Goal: Information Seeking & Learning: Learn about a topic

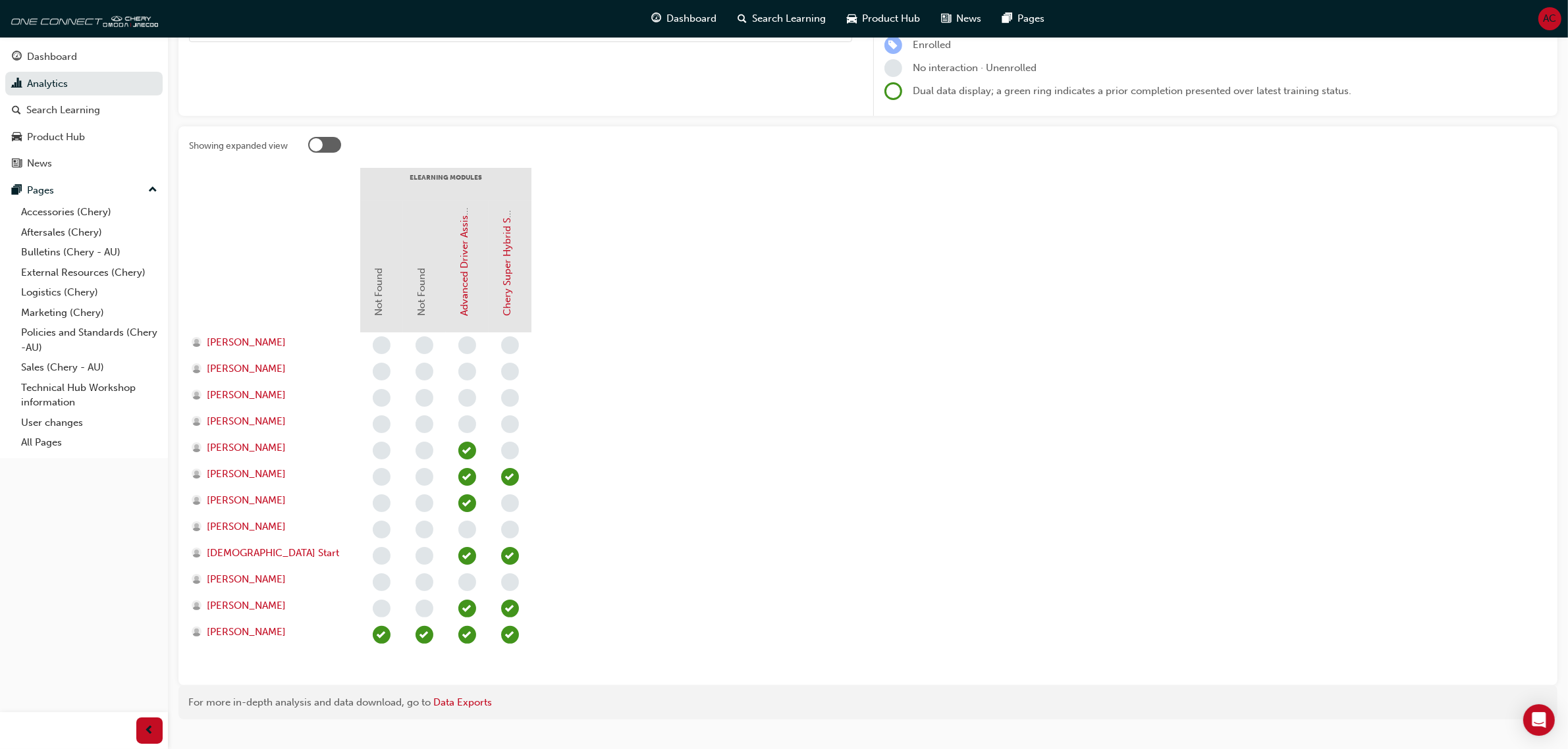
scroll to position [201, 0]
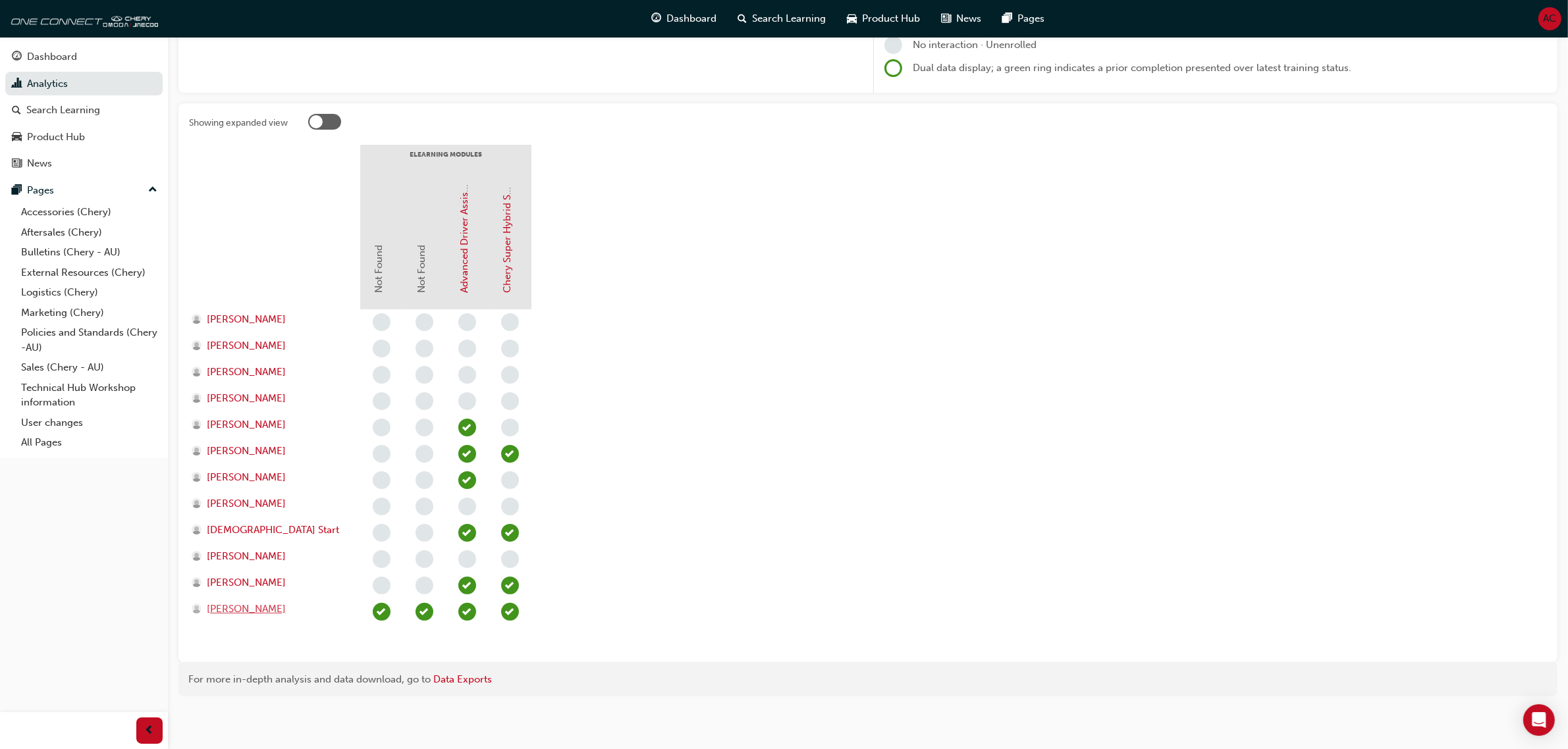
click at [276, 607] on span "[PERSON_NAME]" at bounding box center [246, 609] width 79 height 15
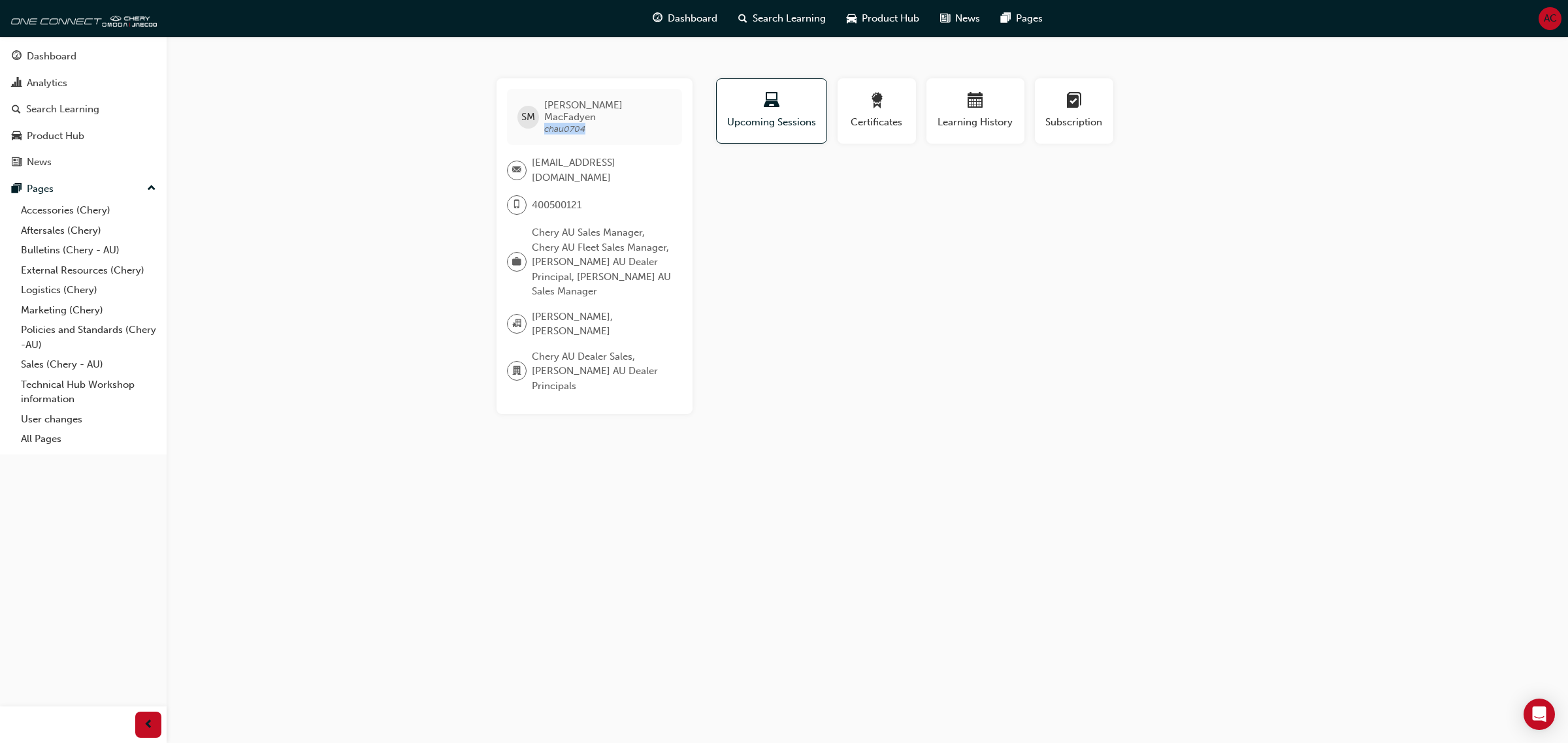
drag, startPoint x: 598, startPoint y: 118, endPoint x: 544, endPoint y: 118, distance: 54.0
click at [544, 118] on span "[PERSON_NAME] chau0704" at bounding box center [607, 117] width 126 height 36
copy span "chau0704"
click at [70, 83] on div "Analytics" at bounding box center [83, 83] width 143 height 17
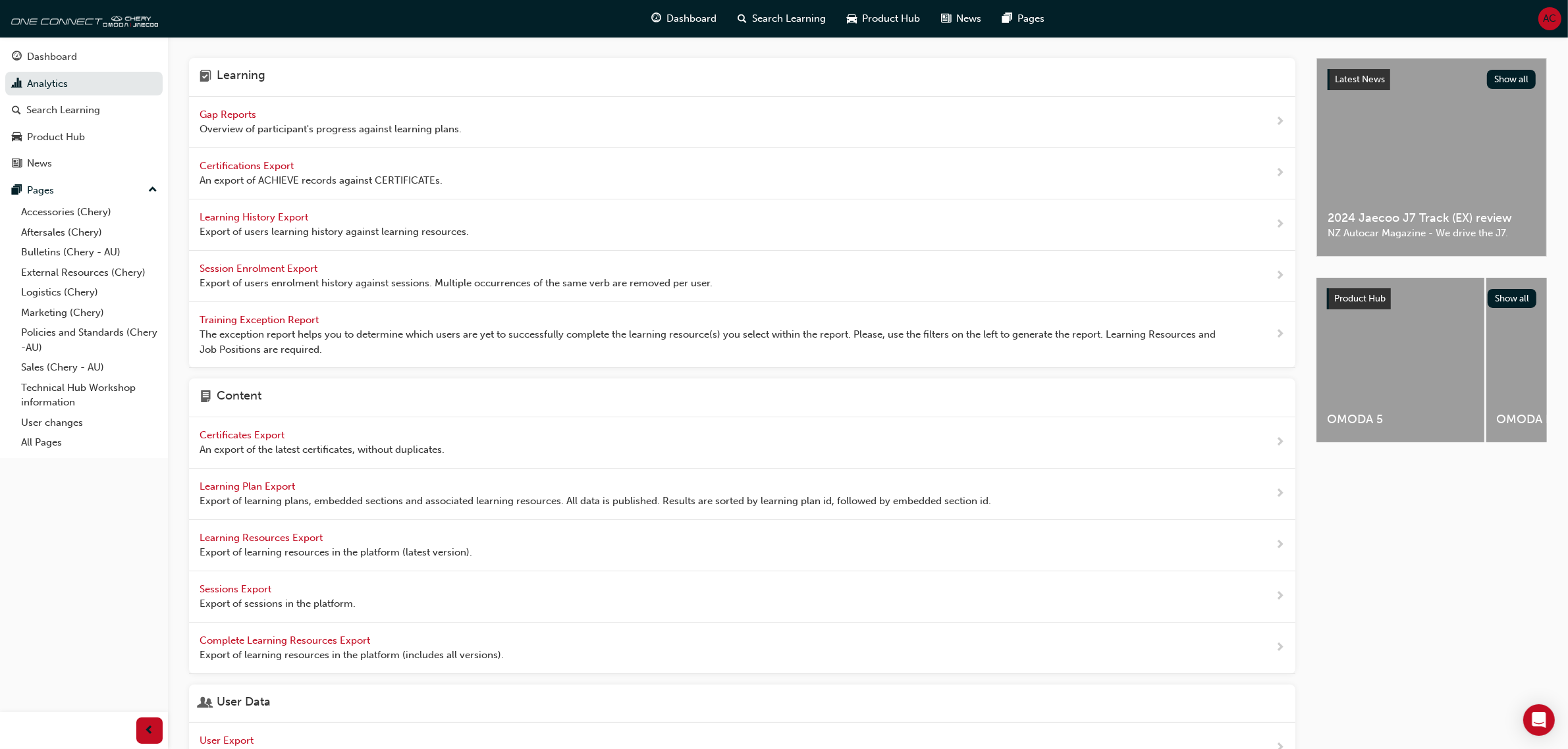
click at [230, 112] on span "Gap Reports" at bounding box center [229, 114] width 59 height 12
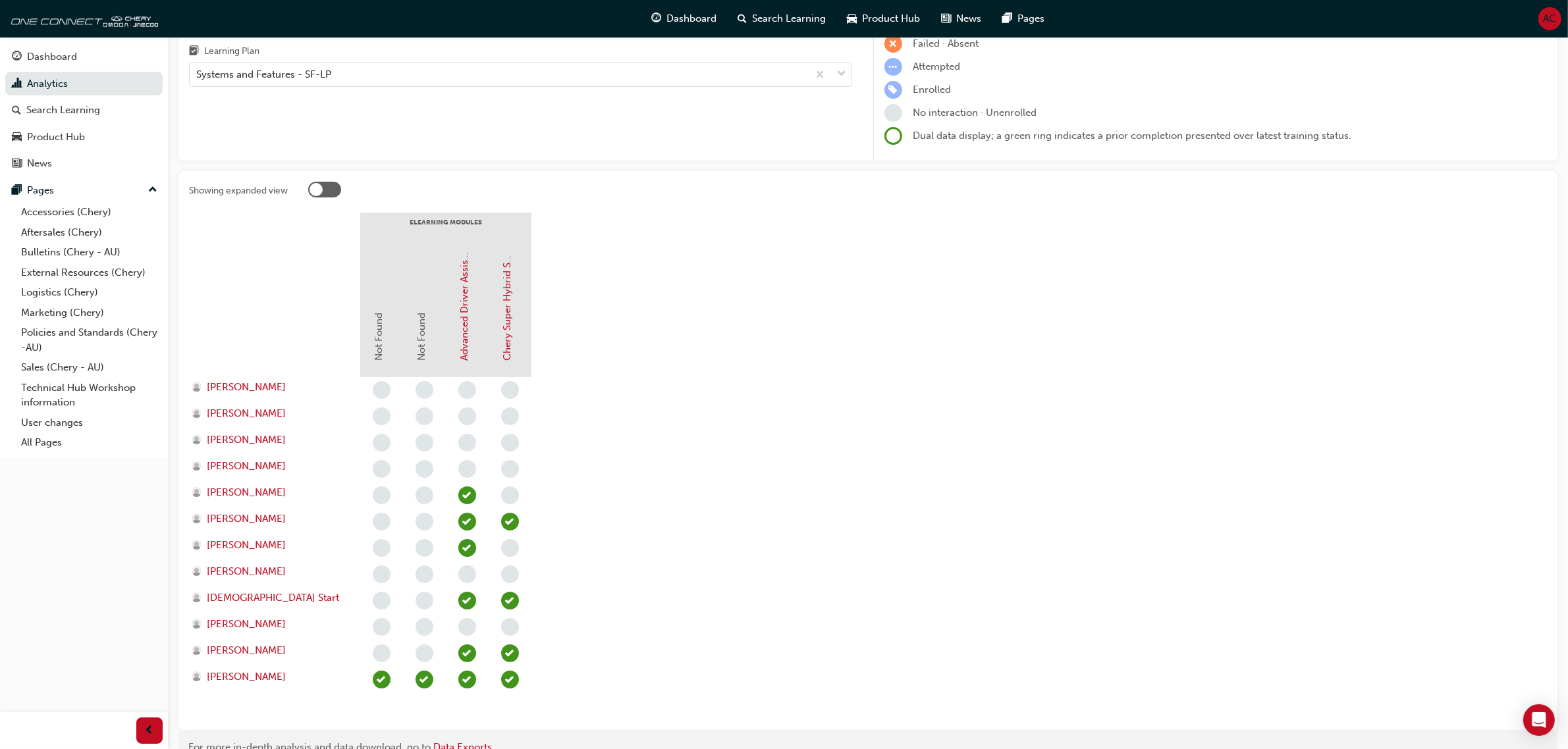
scroll to position [37, 0]
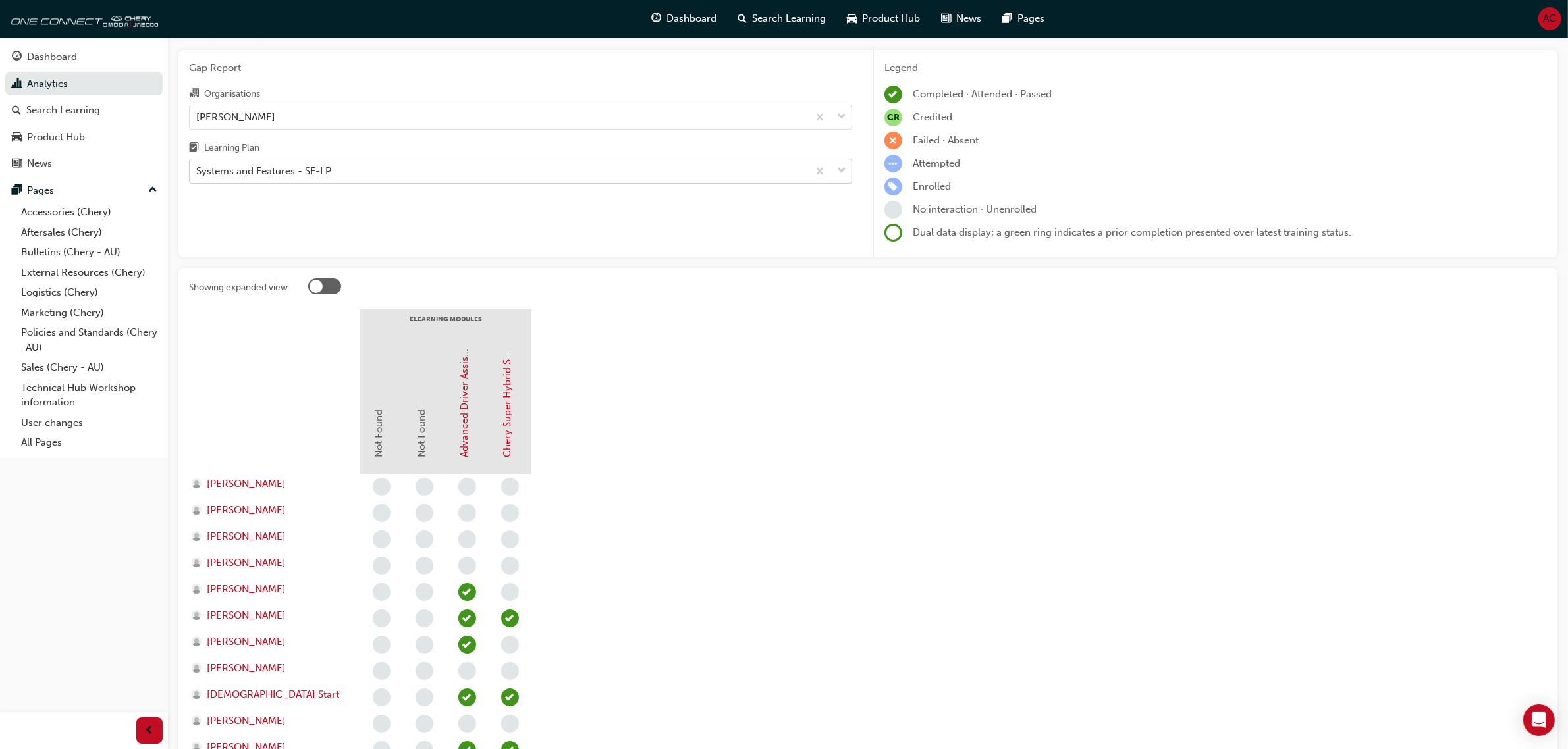
click at [399, 172] on div "Systems and Features - SF-LP" at bounding box center [499, 171] width 618 height 23
click at [197, 172] on input "Learning Plan Systems and Features - SF-LP" at bounding box center [197, 171] width 2 height 11
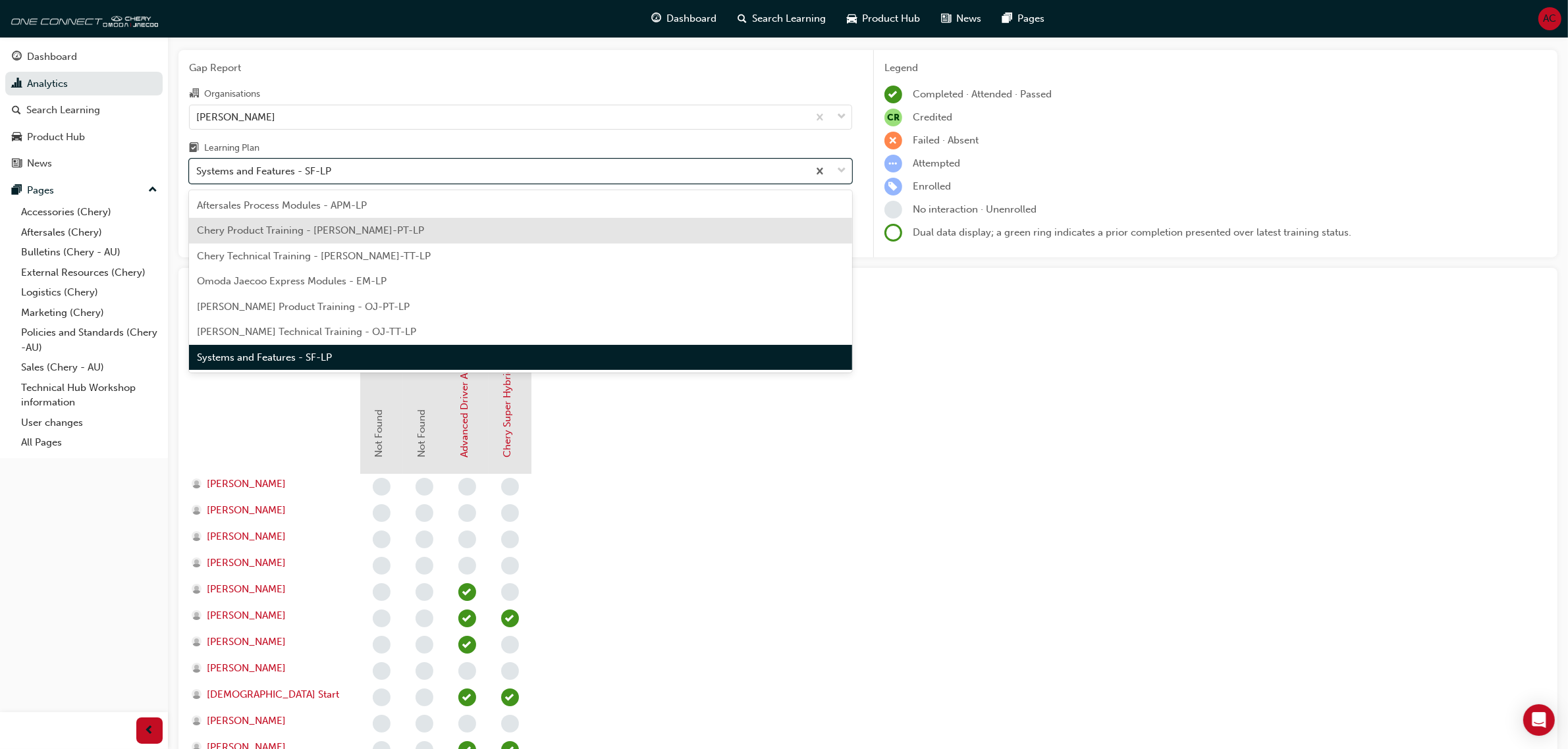
click at [399, 231] on div "Chery Product Training - [PERSON_NAME]-PT-LP" at bounding box center [520, 231] width 663 height 25
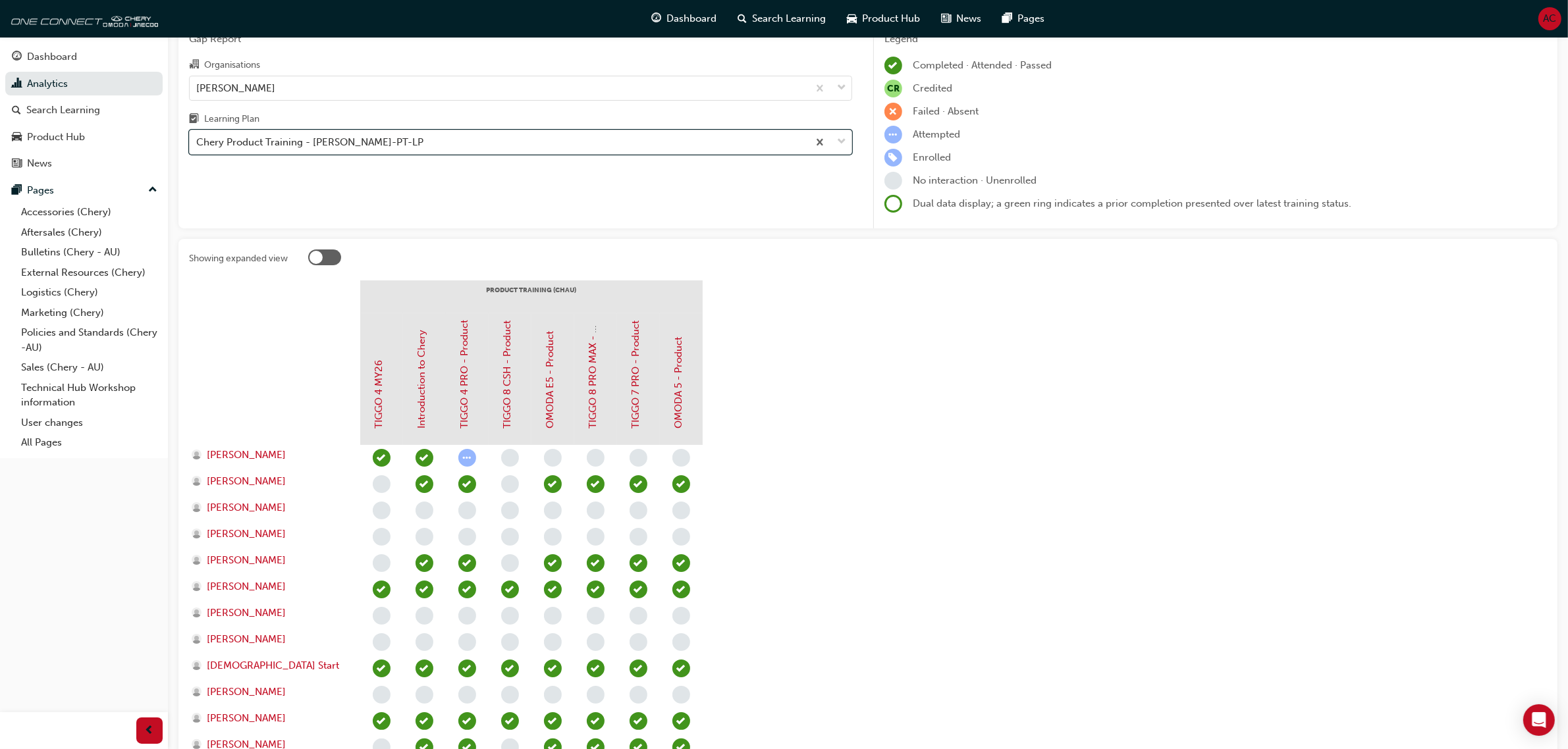
scroll to position [37, 0]
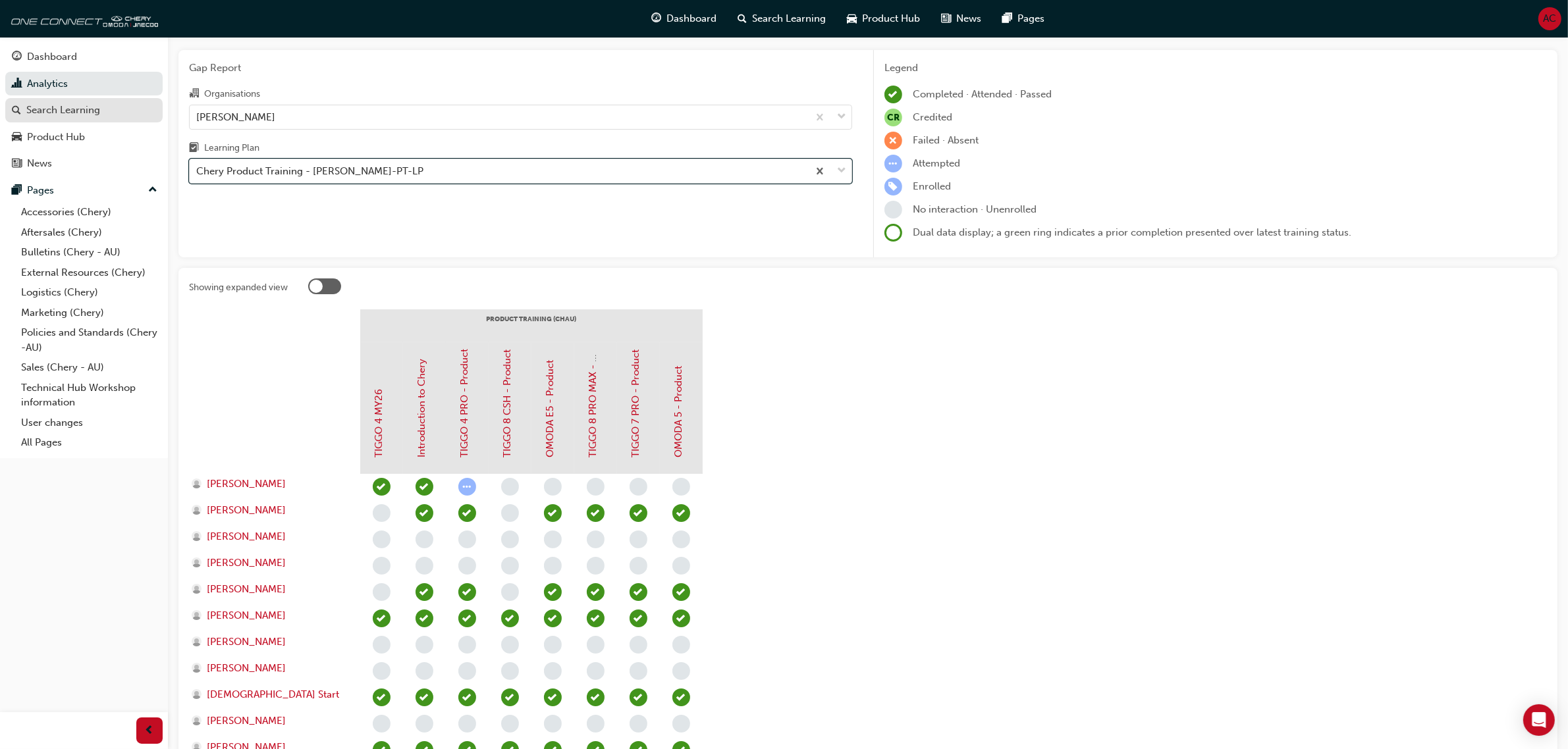
click at [77, 108] on div "Search Learning" at bounding box center [63, 110] width 74 height 15
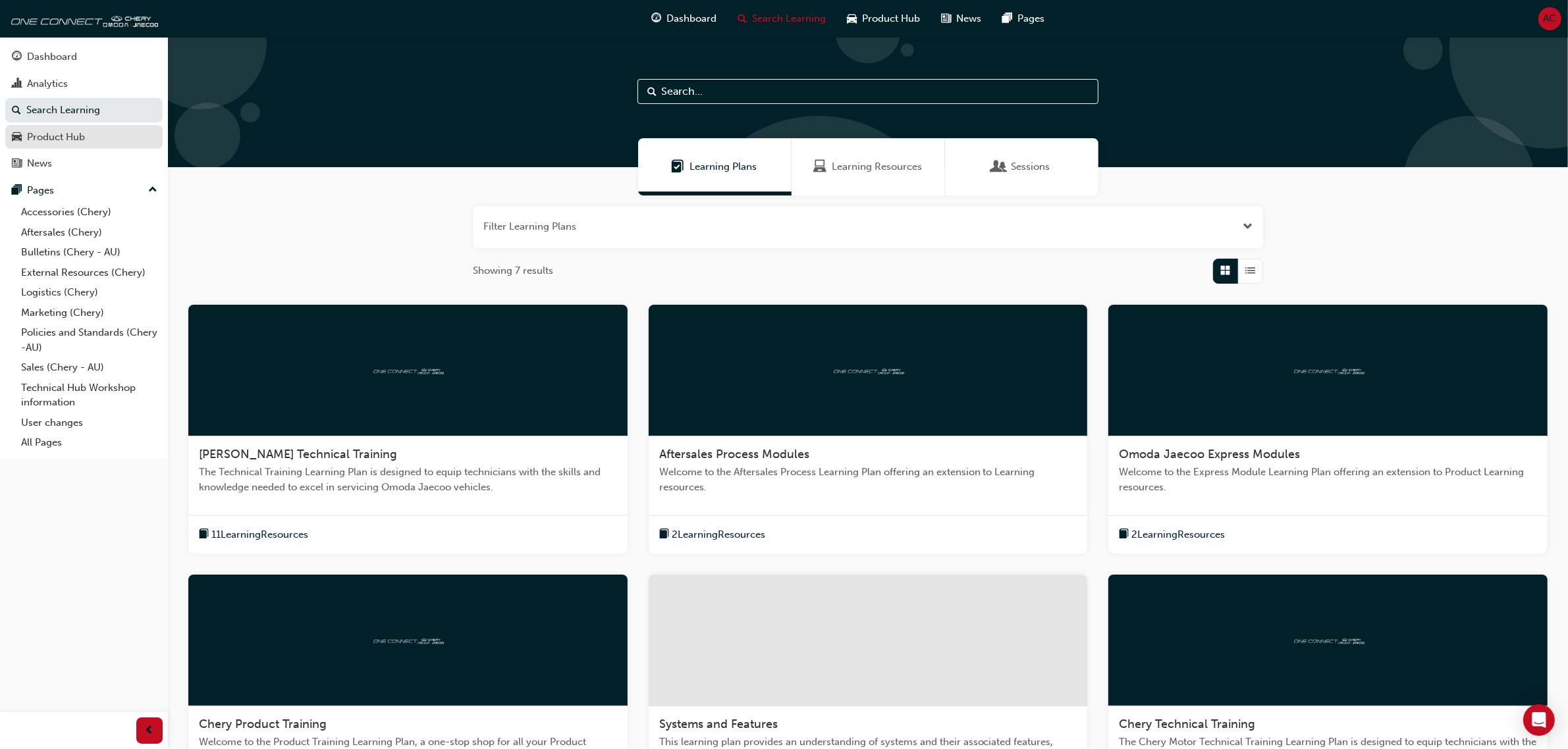
click at [54, 137] on div "Product Hub" at bounding box center [56, 137] width 58 height 15
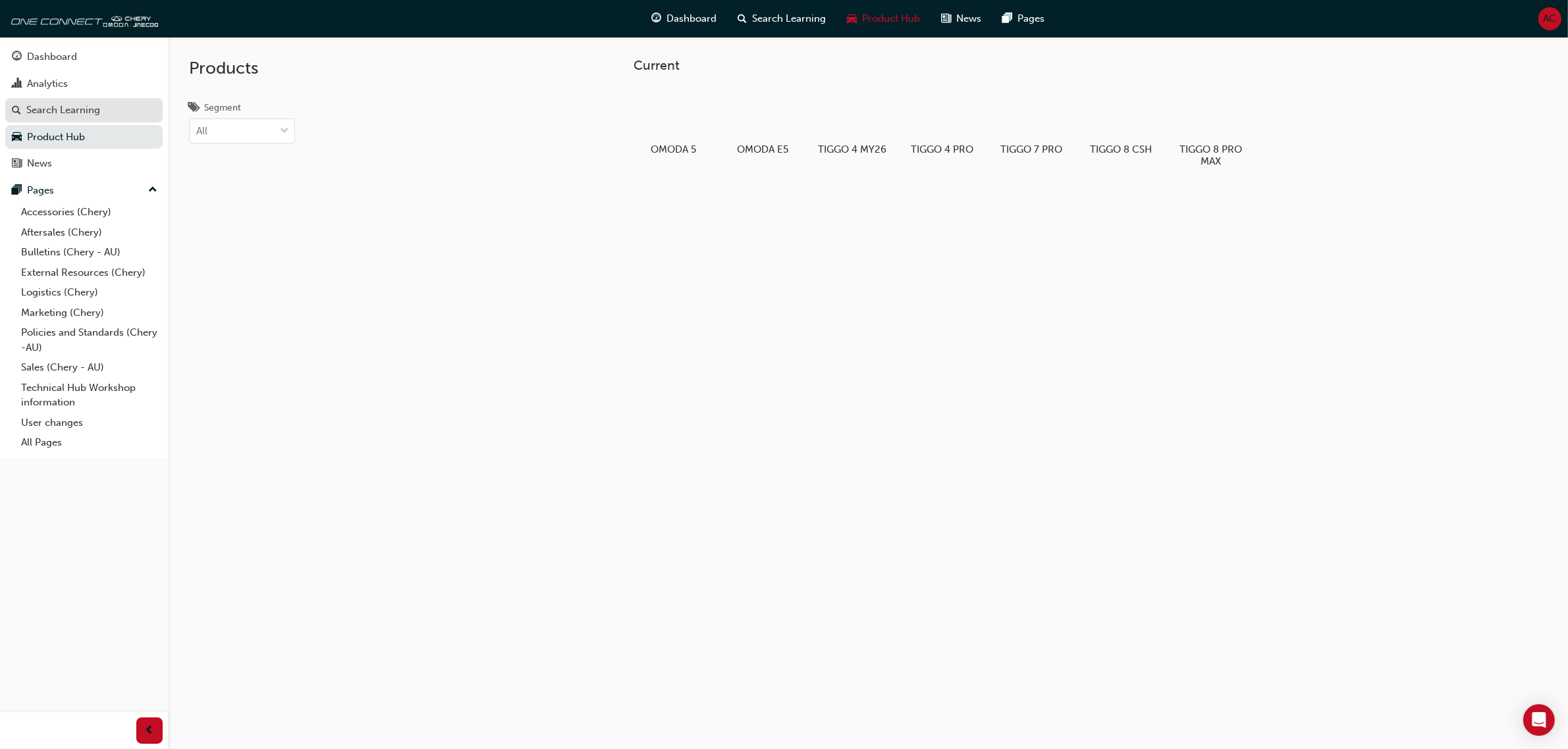
click at [64, 107] on div "Search Learning" at bounding box center [63, 110] width 74 height 15
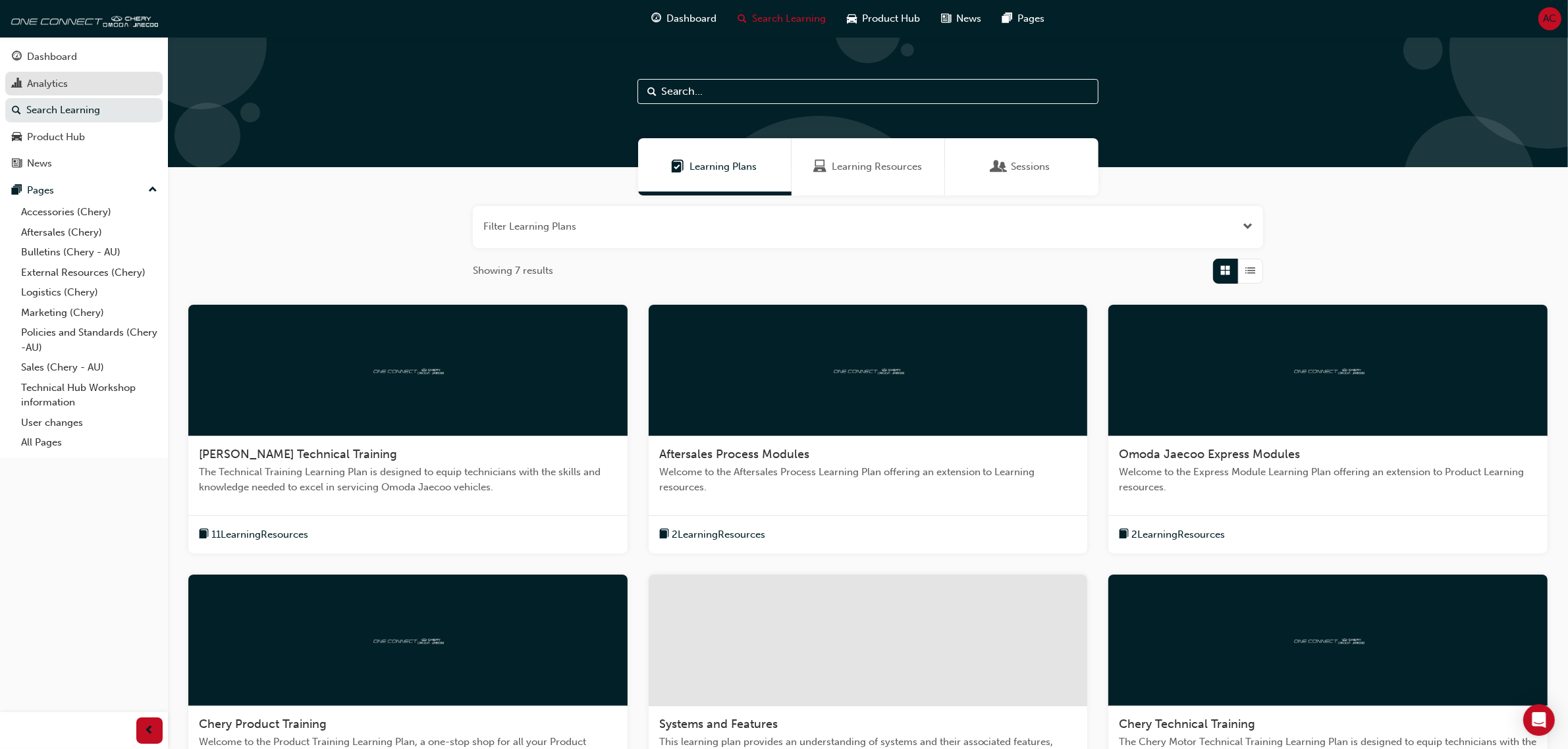
click at [61, 83] on div "Analytics" at bounding box center [47, 84] width 41 height 15
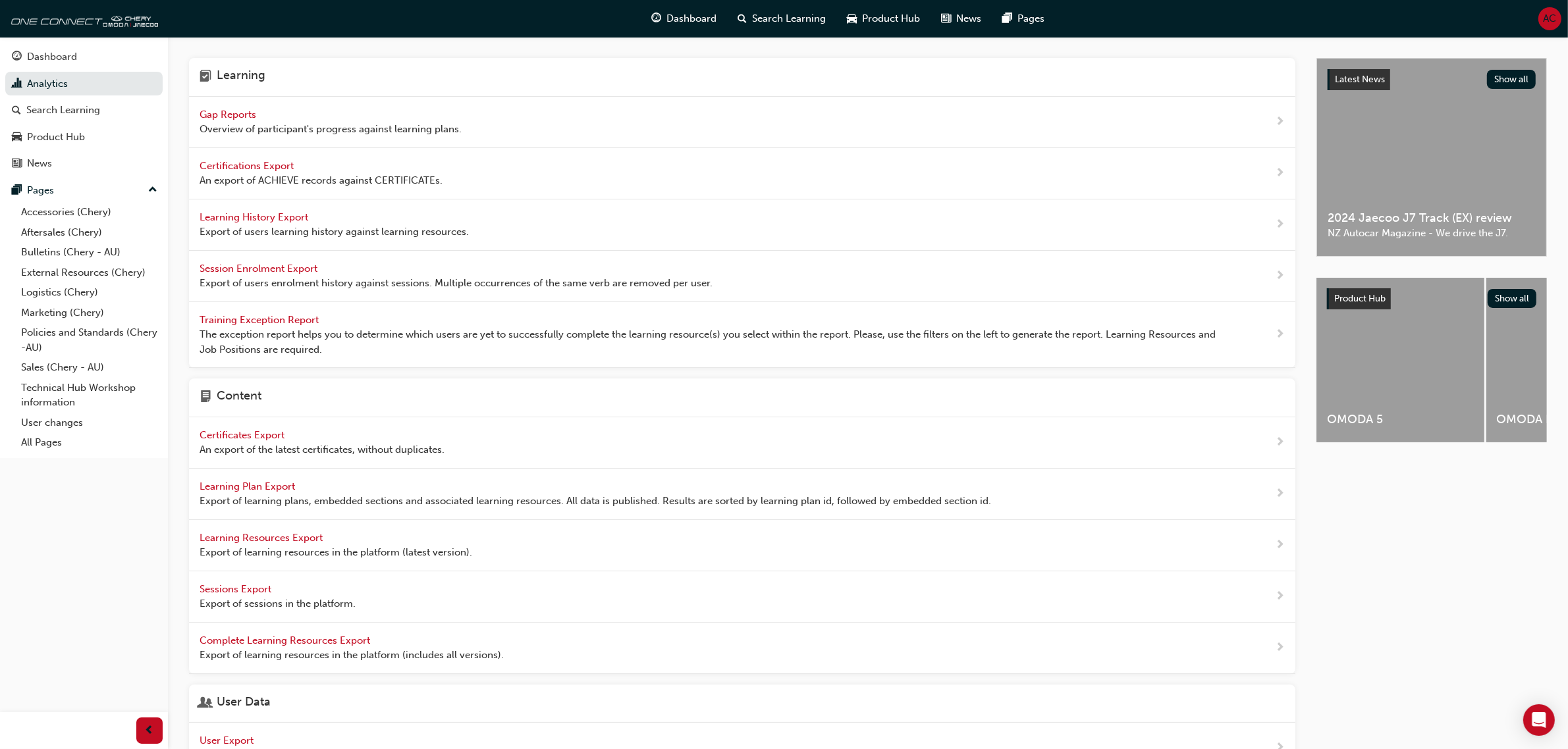
click at [236, 119] on span "Gap Reports" at bounding box center [229, 114] width 59 height 12
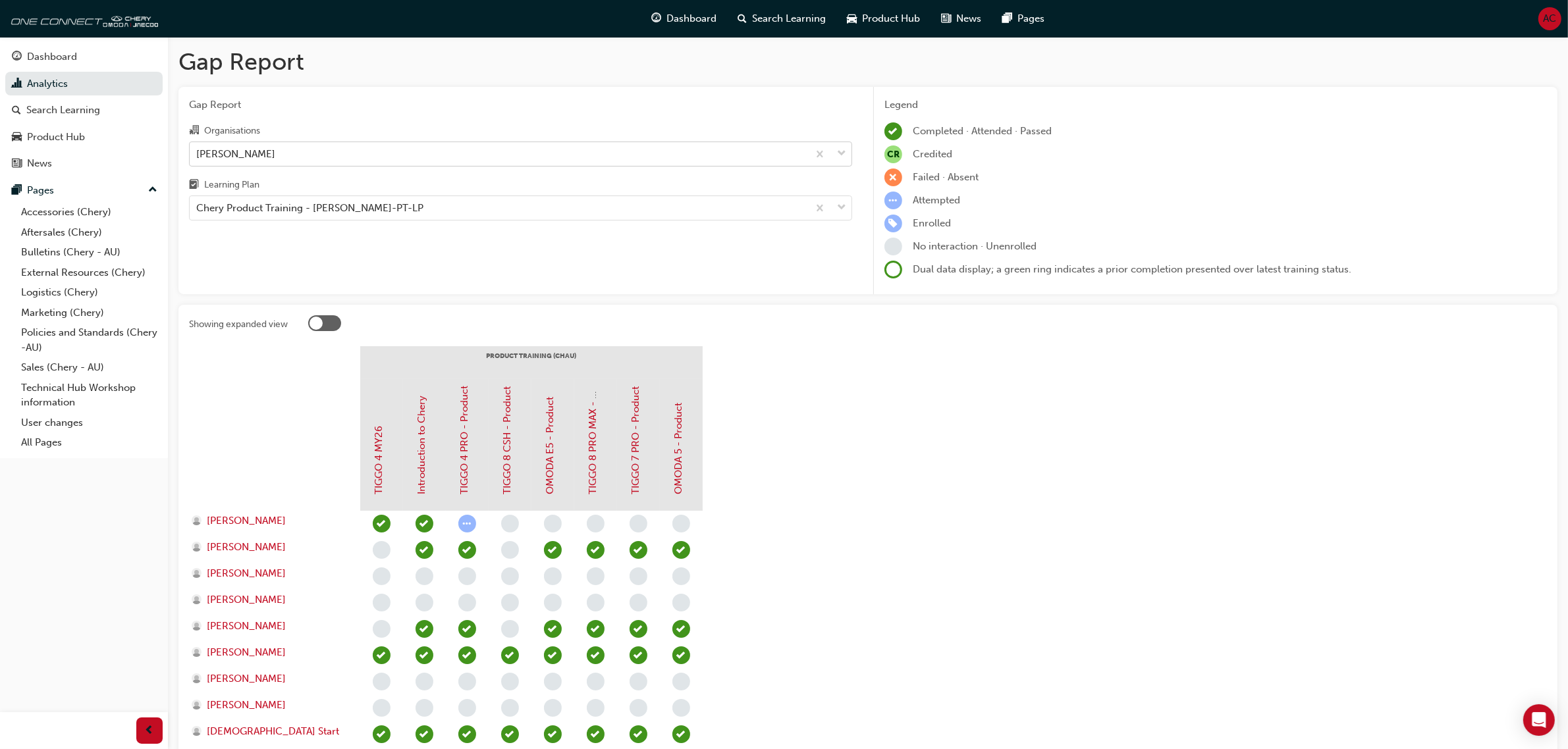
click at [366, 154] on div "[PERSON_NAME]" at bounding box center [499, 154] width 618 height 23
click at [197, 154] on input "Organisations [PERSON_NAME]" at bounding box center [197, 153] width 2 height 11
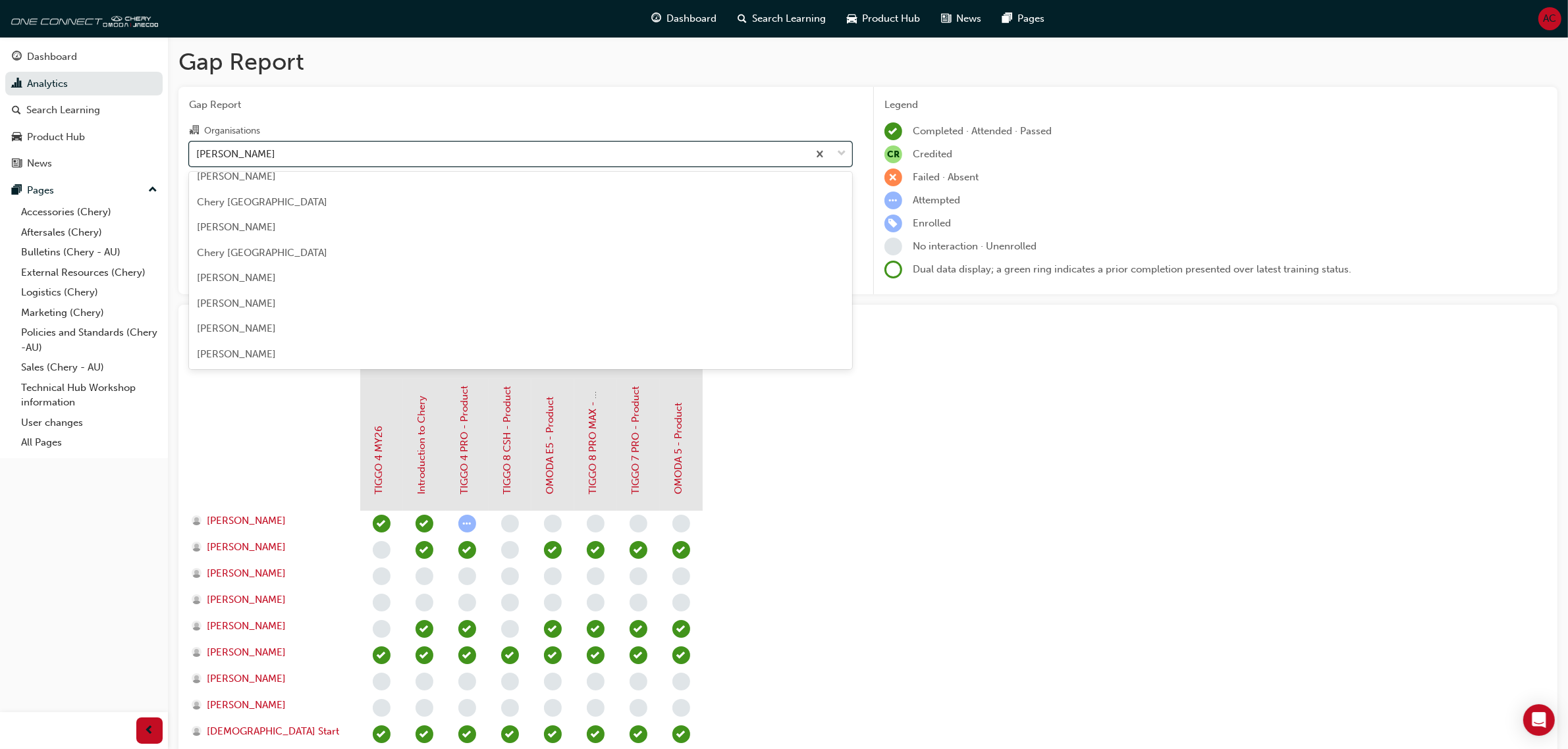
scroll to position [478, 0]
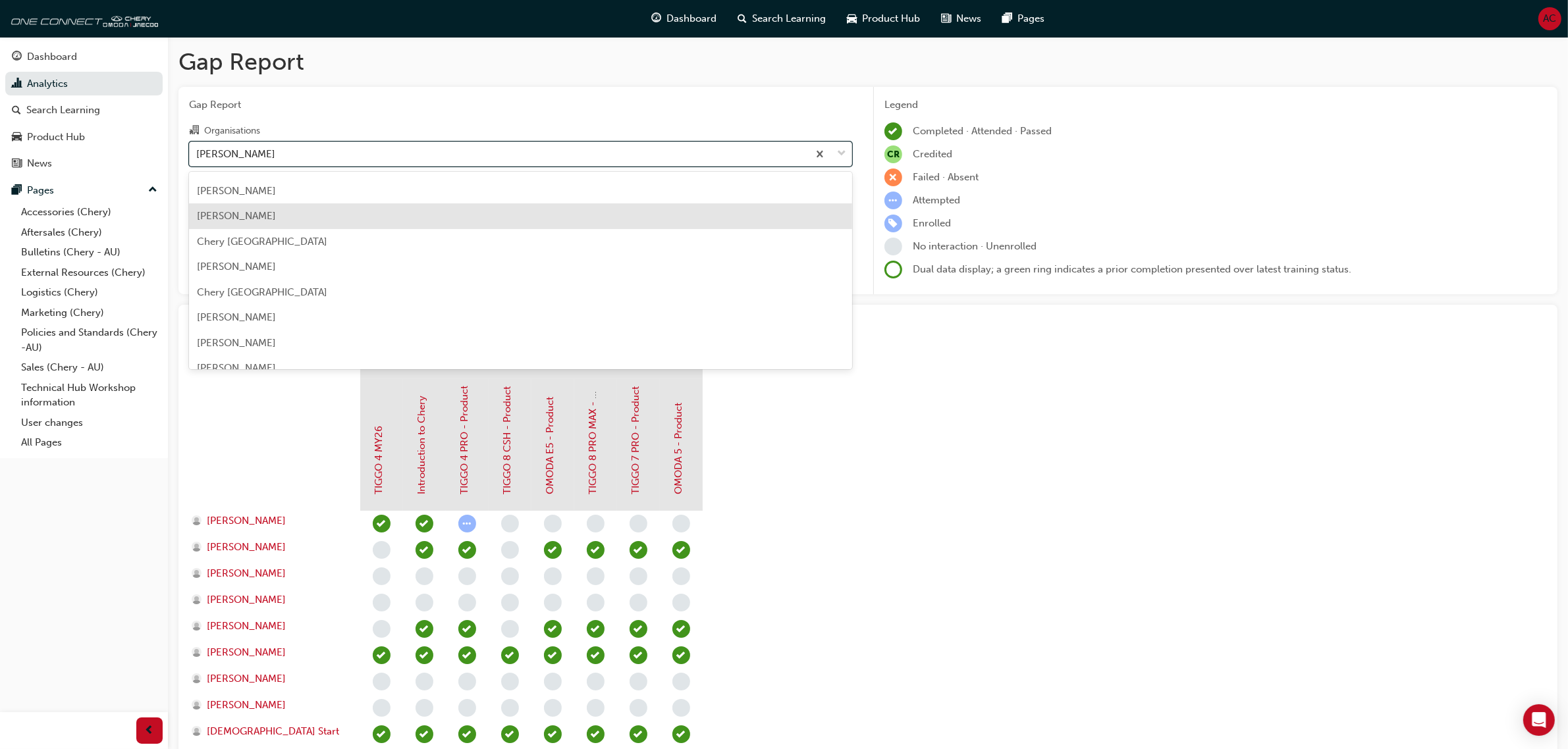
click at [449, 221] on div "[PERSON_NAME]" at bounding box center [520, 217] width 663 height 25
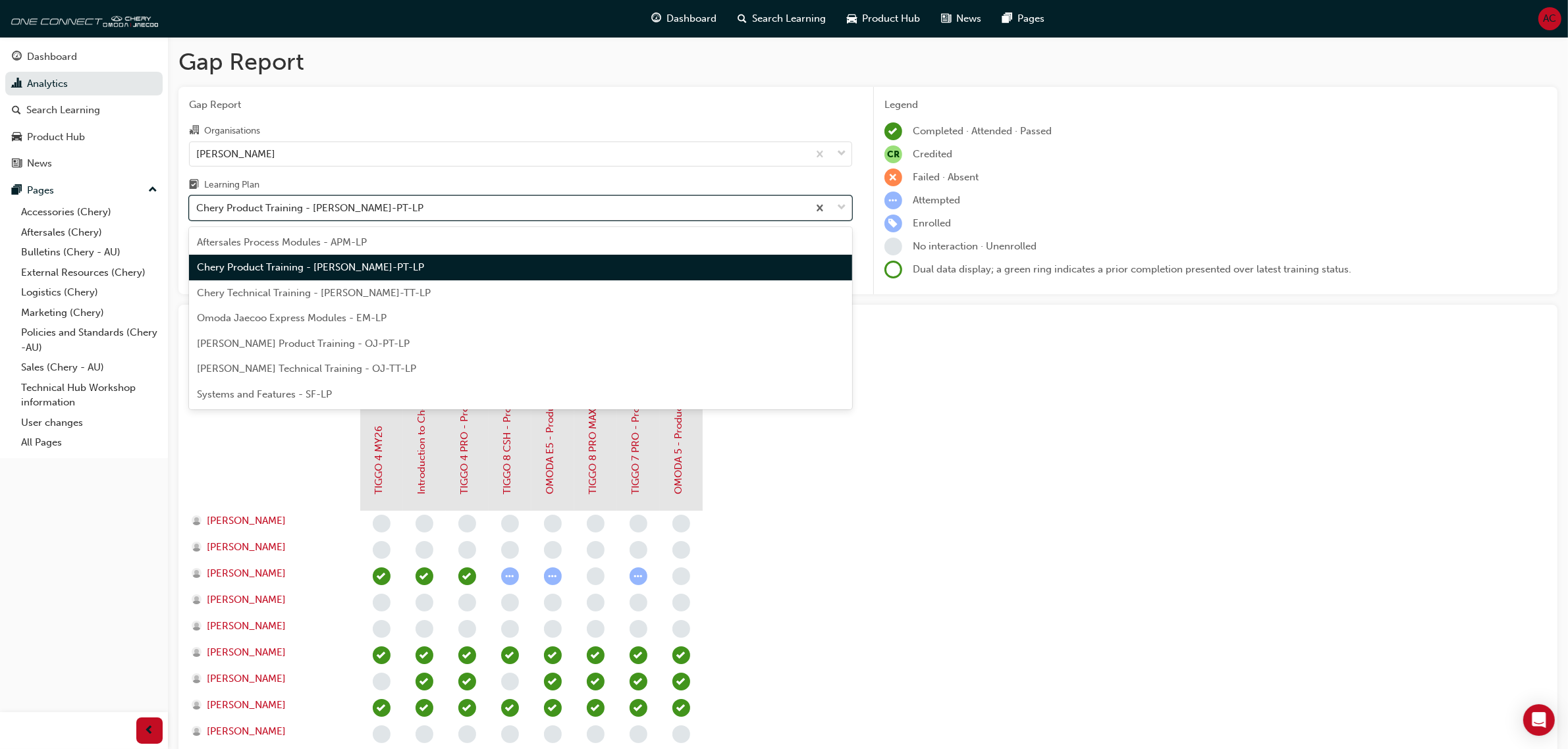
click at [430, 213] on div "Chery Product Training - [PERSON_NAME]-PT-LP" at bounding box center [499, 208] width 618 height 23
click at [197, 213] on input "Learning Plan option Chery Product Training - [PERSON_NAME]-PT-LP focused, 2 of…" at bounding box center [197, 208] width 2 height 11
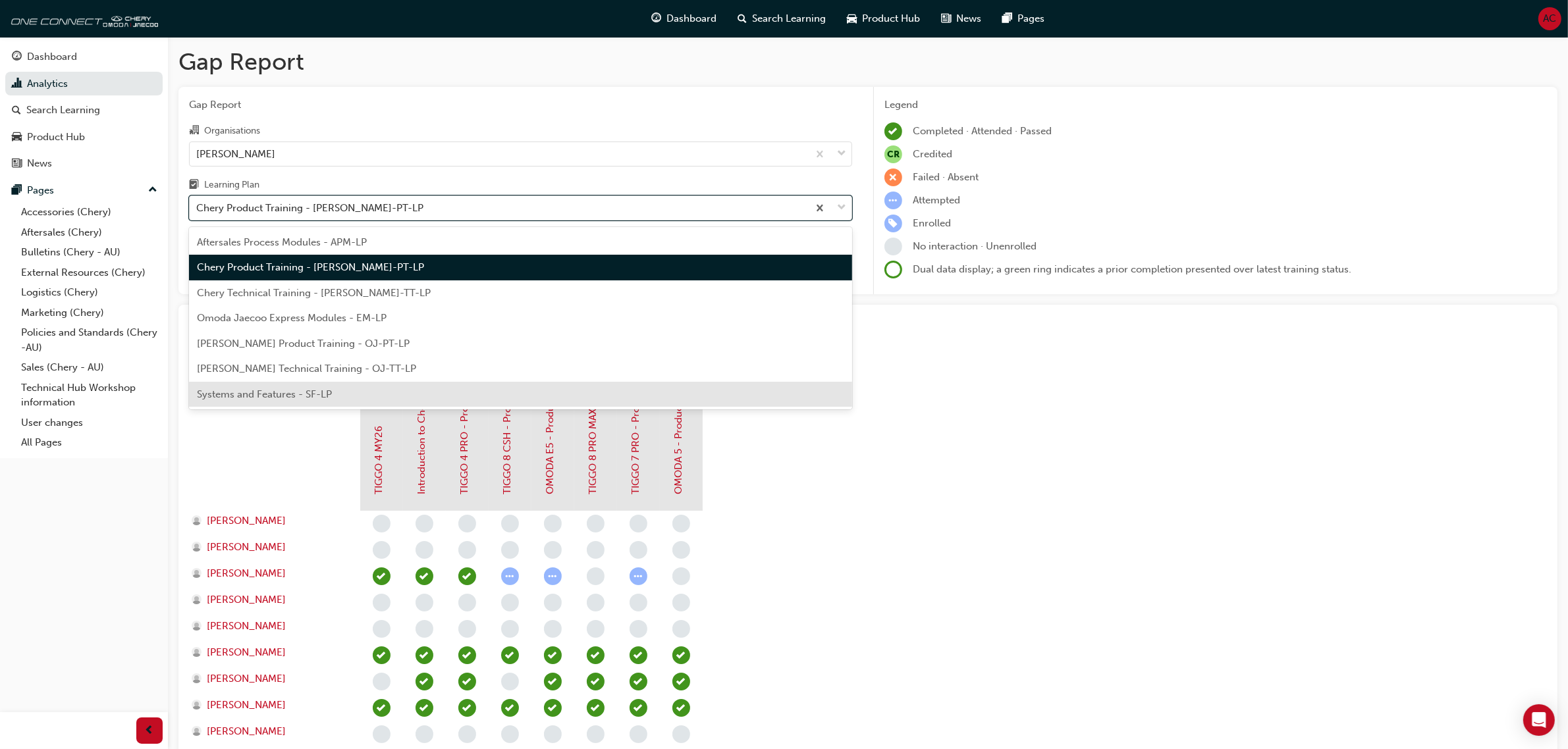
click at [448, 384] on div "Systems and Features - SF-LP" at bounding box center [520, 395] width 663 height 25
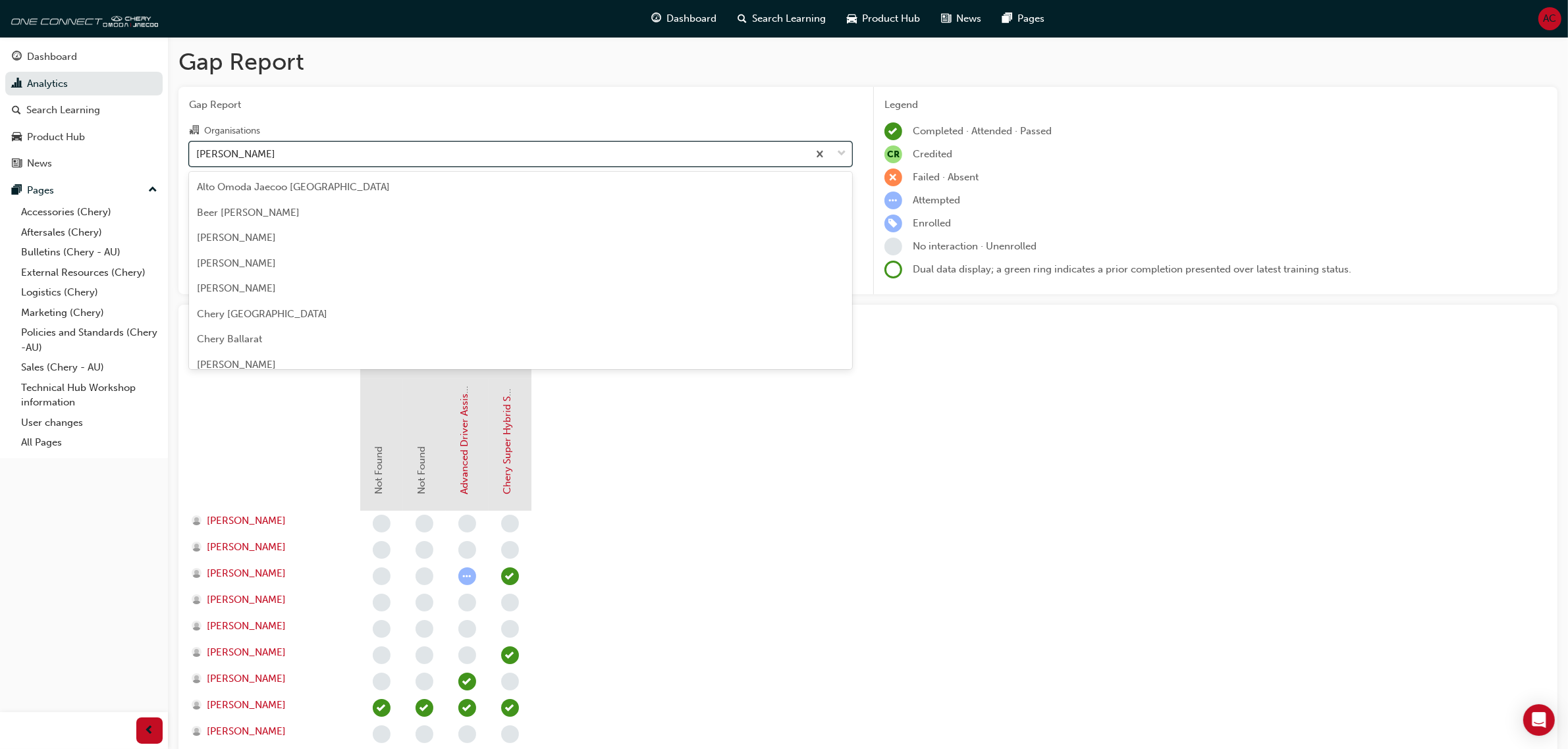
click at [358, 152] on div "[PERSON_NAME]" at bounding box center [499, 154] width 618 height 23
click at [197, 152] on input "Organisations option [PERSON_NAME], selected. option [PERSON_NAME] focused, 21 …" at bounding box center [197, 153] width 2 height 11
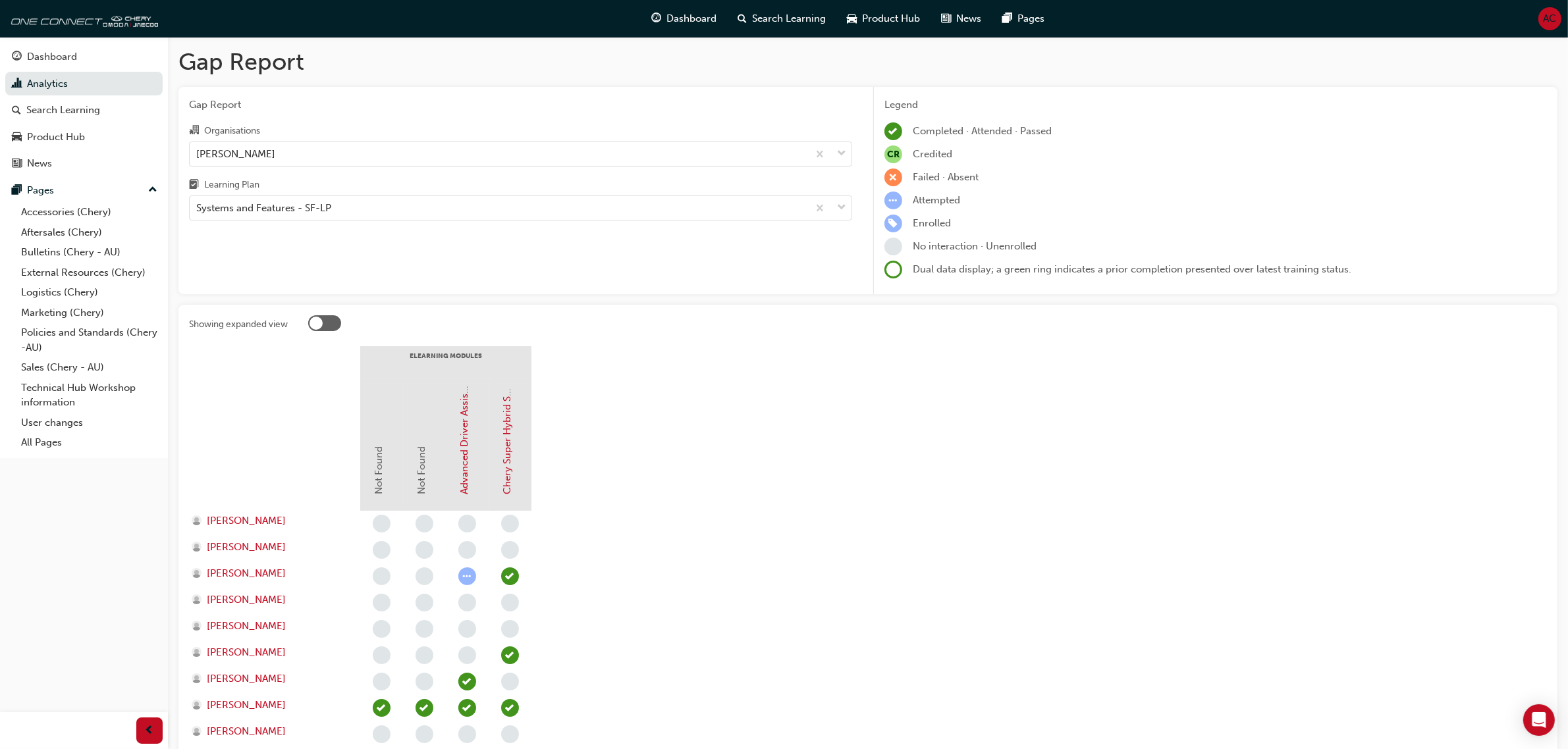
click at [759, 507] on section "eLearning Modules Not Found Not Found Advanced Driver Assist Systems (ADAS) - […" at bounding box center [867, 704] width 1358 height 717
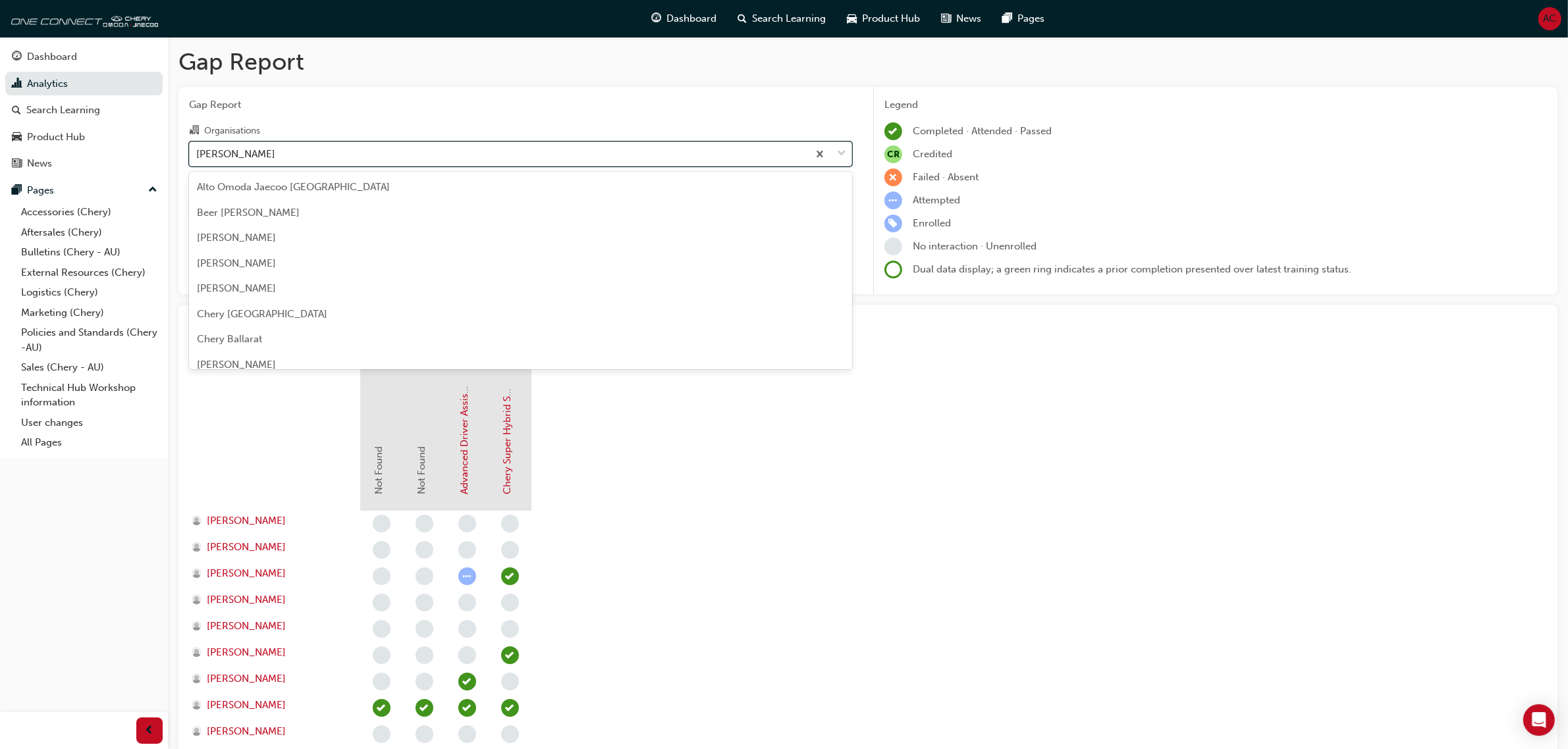
click at [474, 157] on div "[PERSON_NAME]" at bounding box center [499, 154] width 618 height 23
click at [197, 157] on input "Organisations option [PERSON_NAME], selected. option [PERSON_NAME] focused, 21 …" at bounding box center [197, 153] width 2 height 11
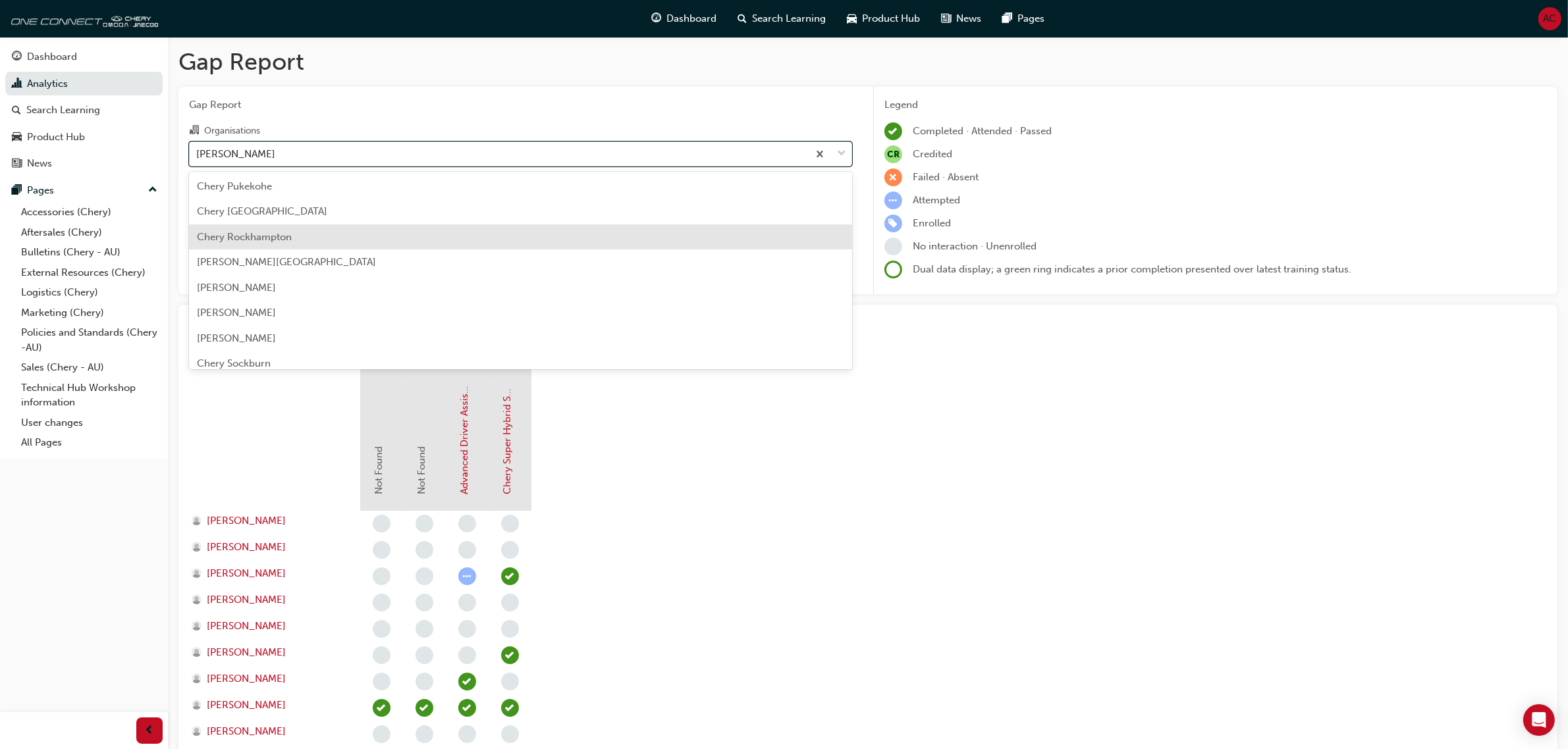
scroll to position [1991, 0]
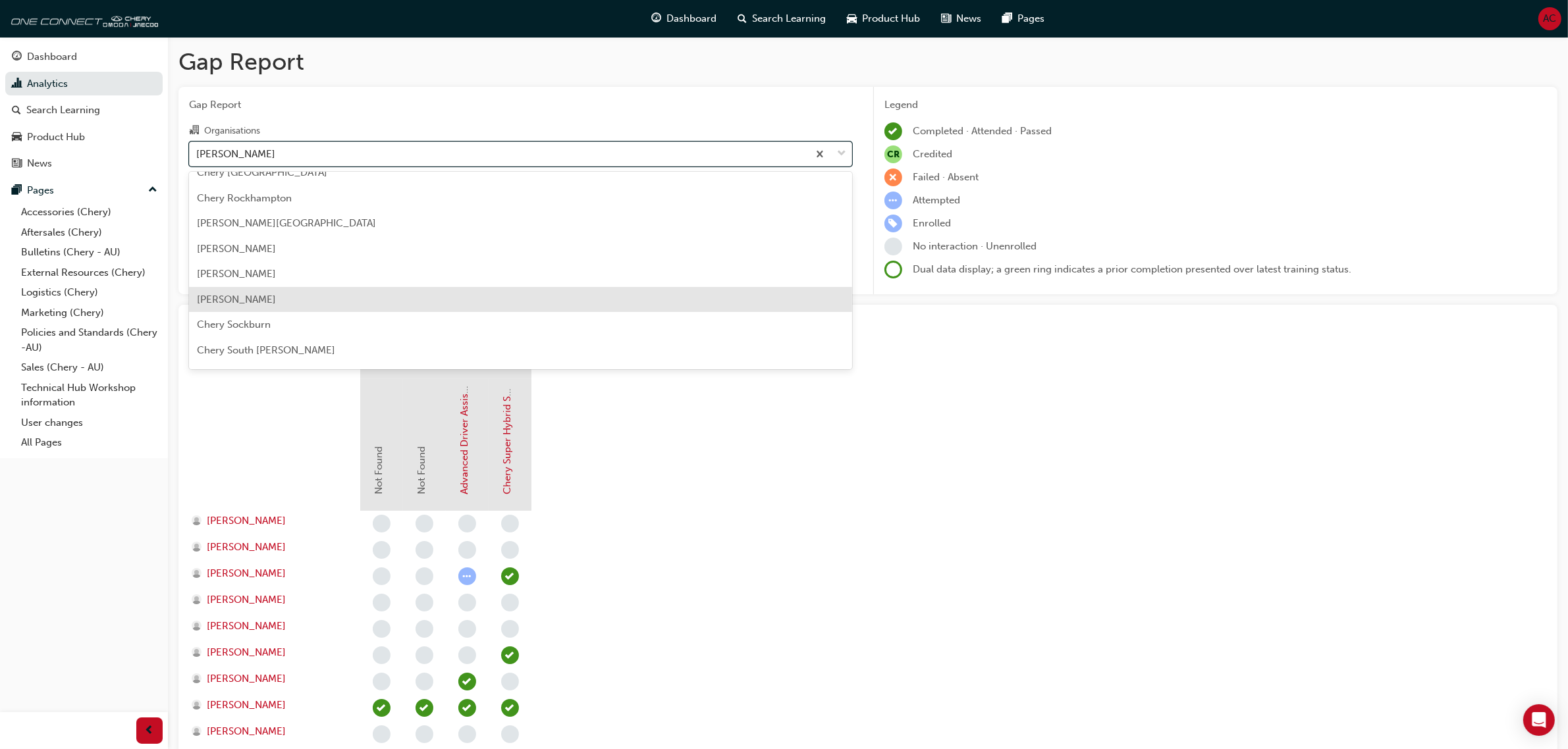
click at [452, 299] on div "[PERSON_NAME]" at bounding box center [520, 300] width 663 height 25
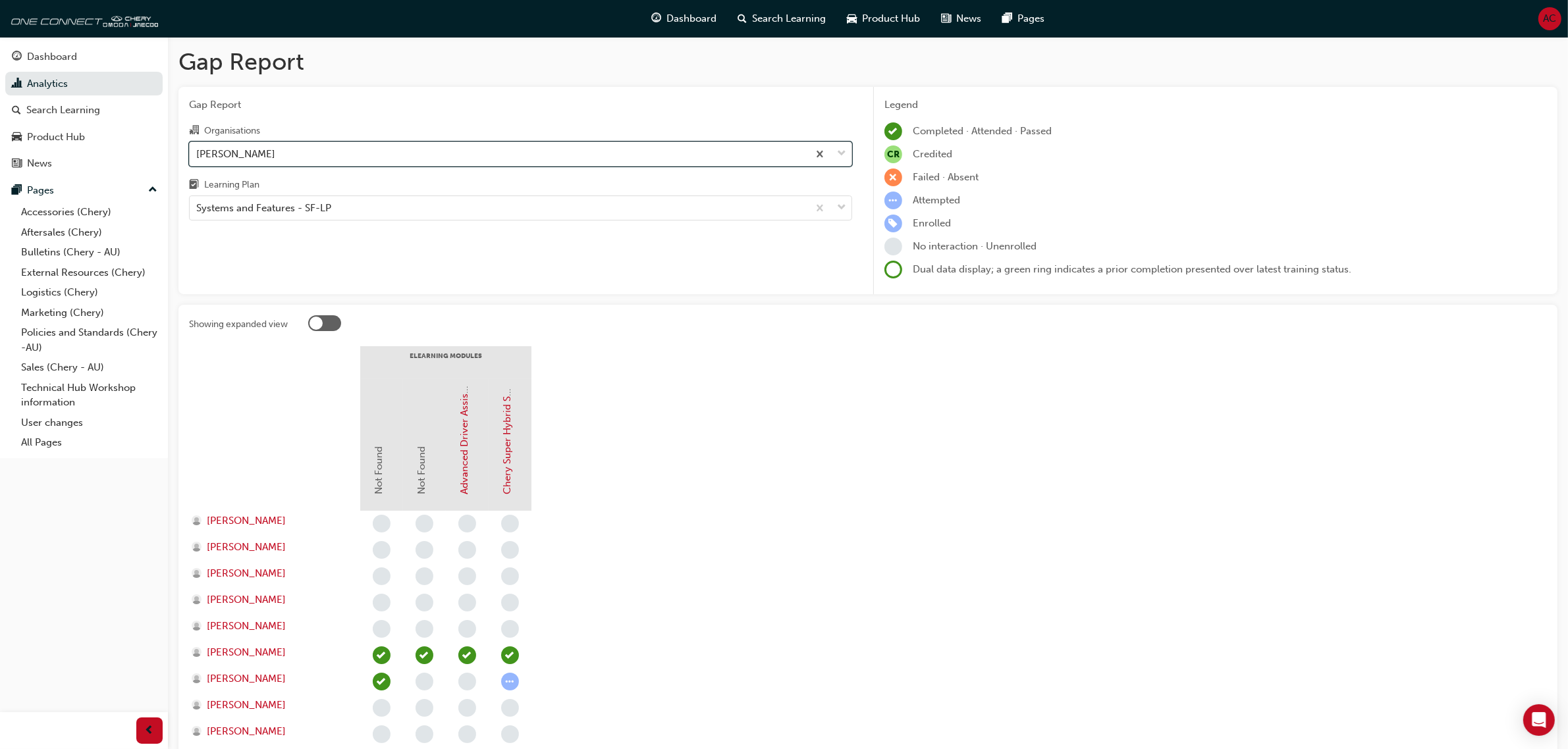
click at [427, 146] on div "[PERSON_NAME]" at bounding box center [499, 154] width 618 height 23
click at [197, 147] on input "Organisations option [PERSON_NAME], selected. 0 results available. Select is fo…" at bounding box center [197, 153] width 2 height 11
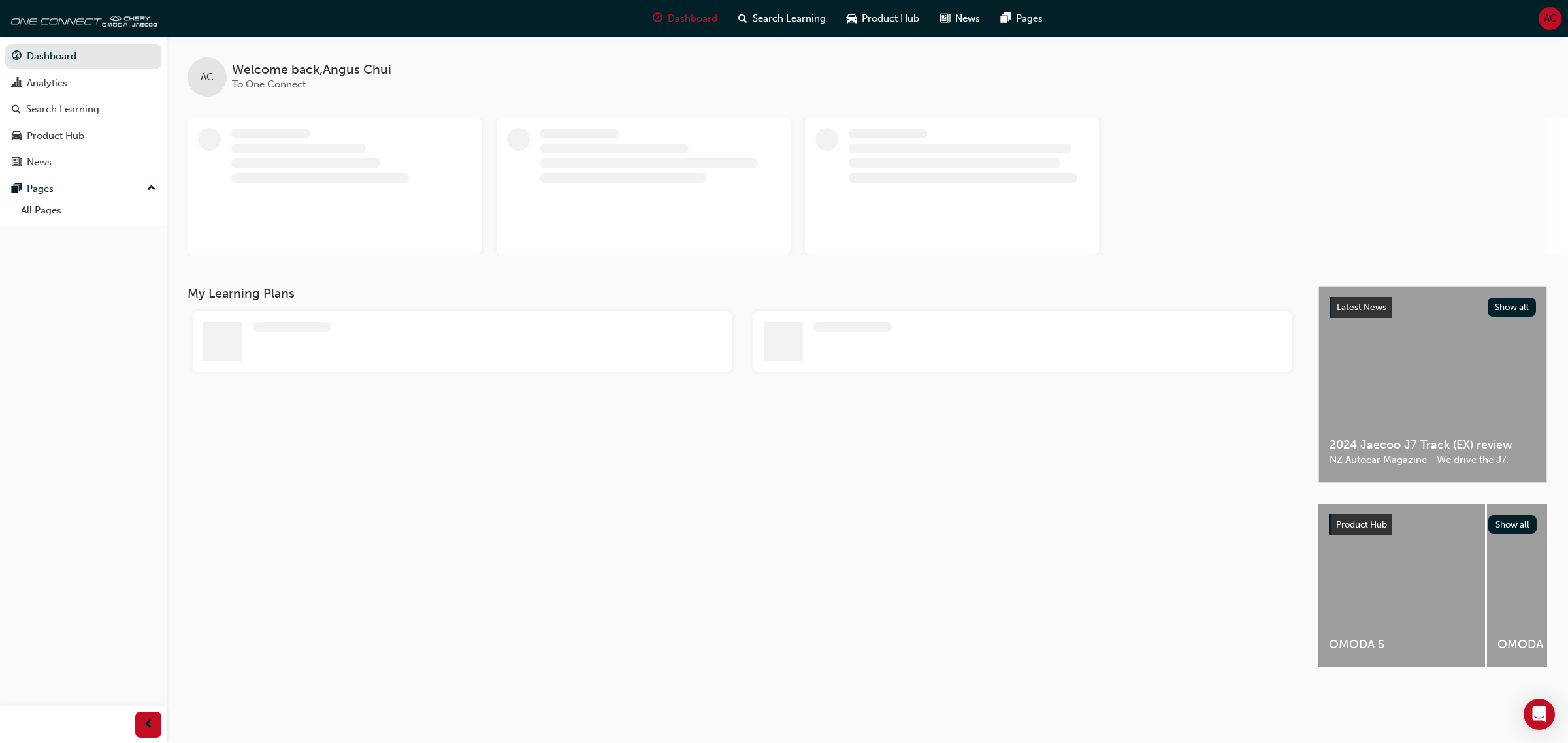
click at [1544, 14] on span "AC" at bounding box center [1550, 18] width 13 height 15
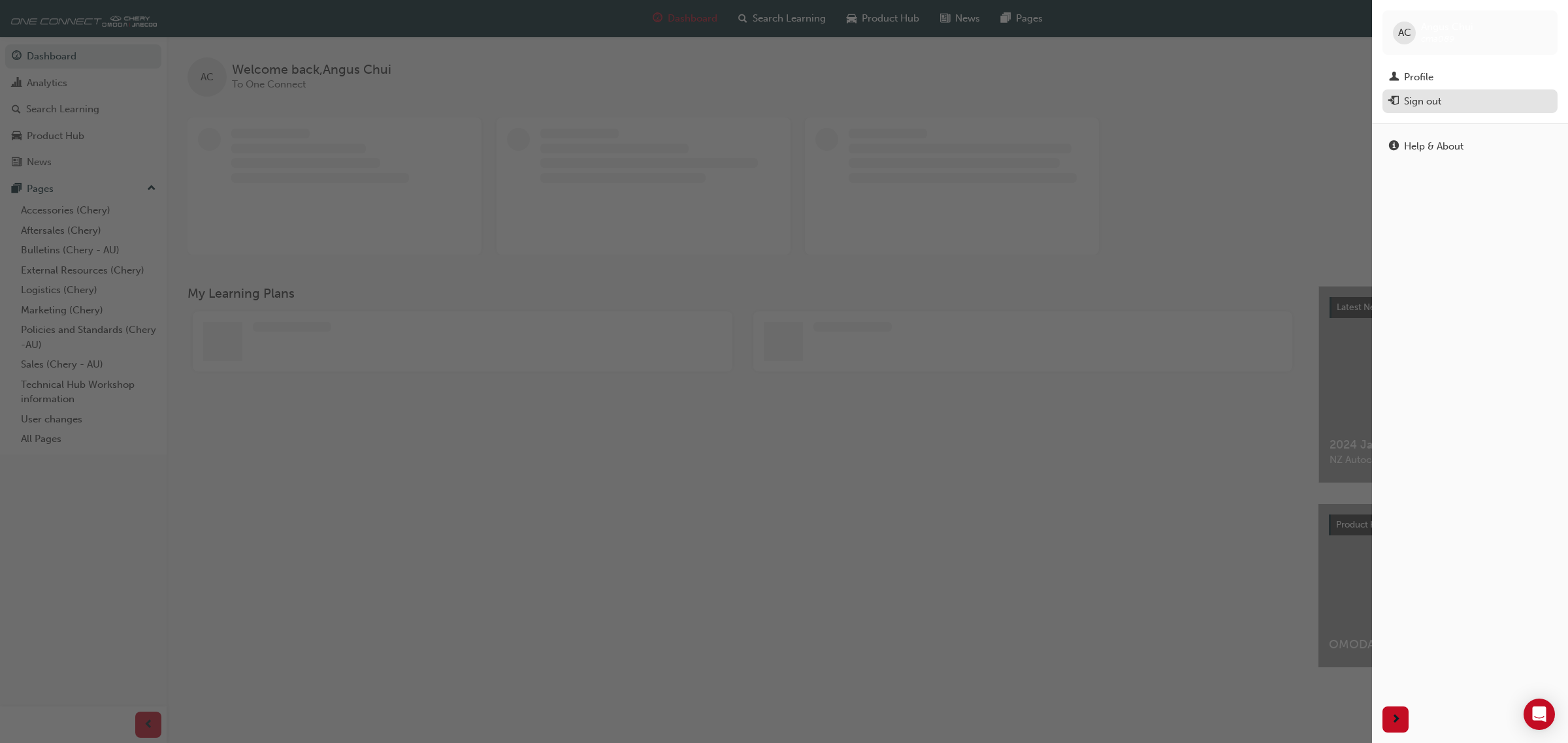
click at [1457, 104] on div "Sign out" at bounding box center [1469, 101] width 162 height 17
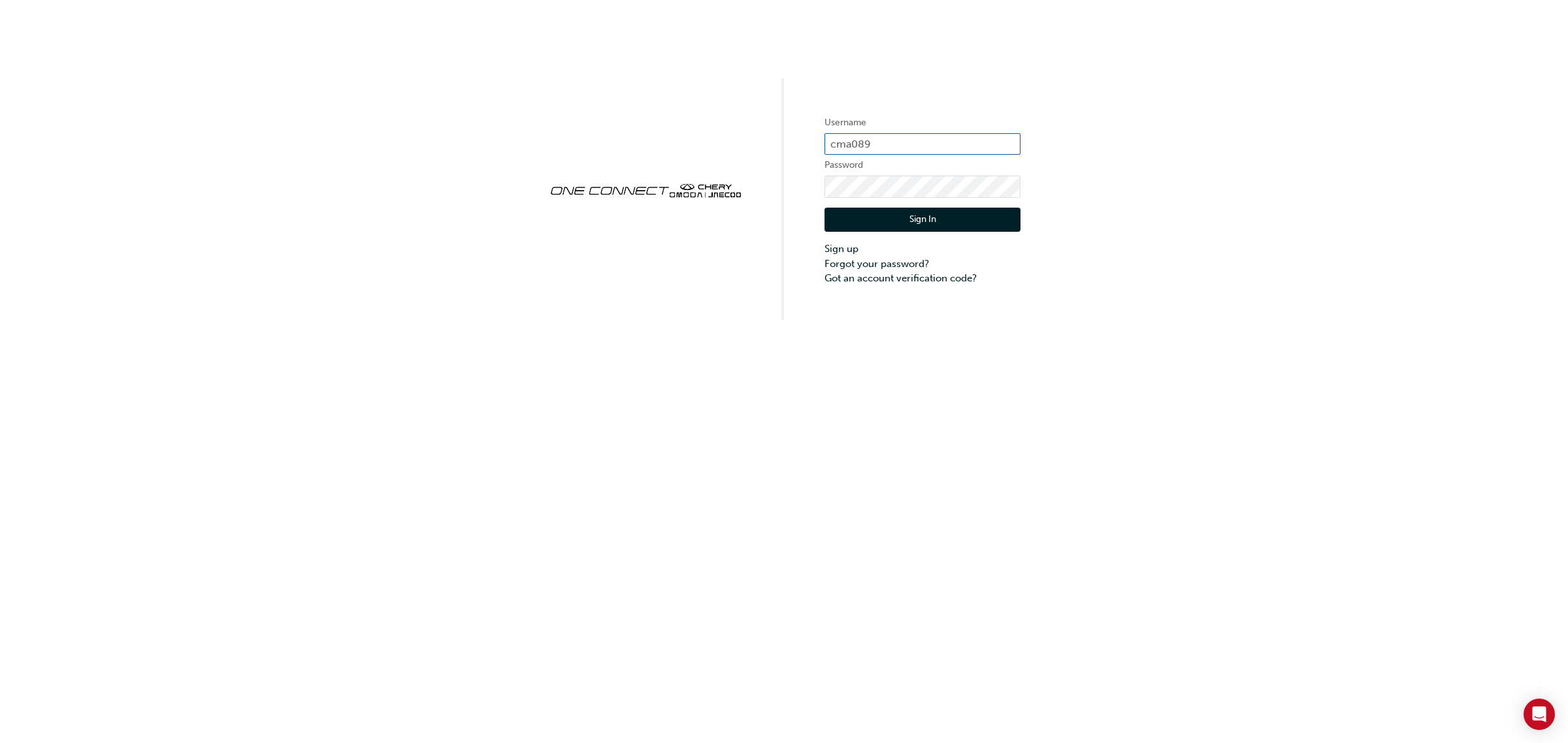
click at [872, 139] on input "cma089" at bounding box center [923, 144] width 196 height 22
drag, startPoint x: 893, startPoint y: 139, endPoint x: 710, endPoint y: 128, distance: 183.3
click at [710, 128] on div "Username cma089 Password Sign In Sign up Forgot your password? Got an account v…" at bounding box center [784, 159] width 1568 height 320
paste input "hau0704"
type input "chau0704"
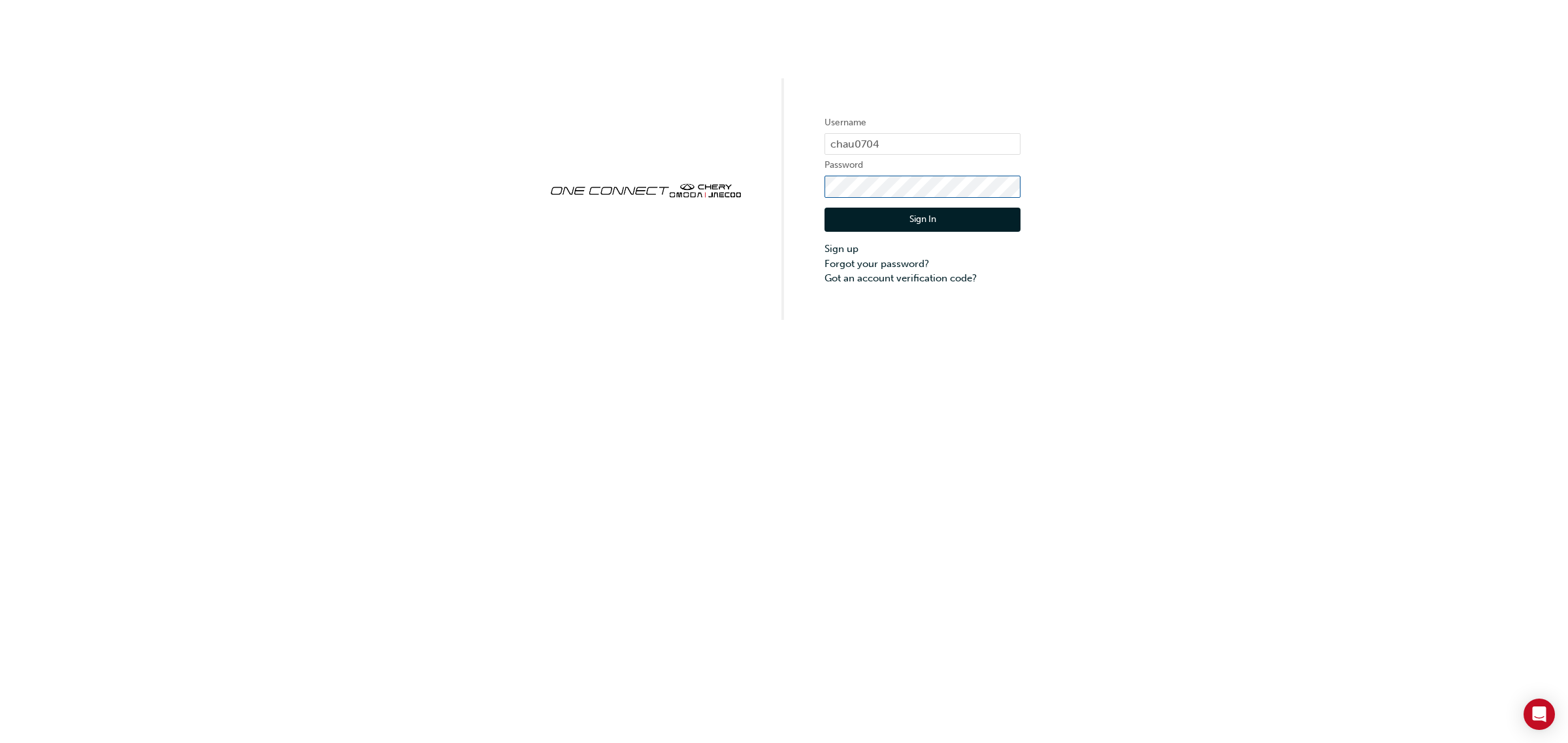
click at [742, 182] on div "Username chau0704 Password Sign In Sign up Forgot your password? Got an account…" at bounding box center [784, 159] width 1568 height 320
click at [874, 219] on button "Sign In" at bounding box center [923, 220] width 196 height 24
